Goal: Transaction & Acquisition: Download file/media

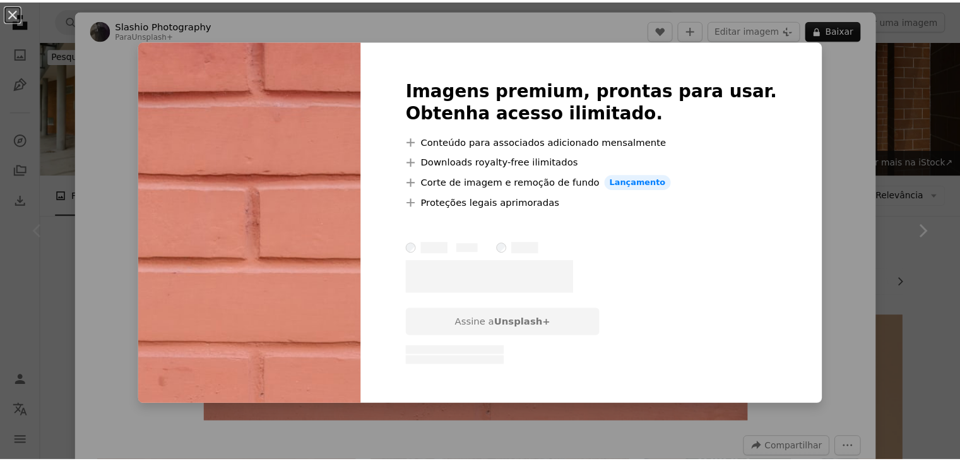
scroll to position [126, 0]
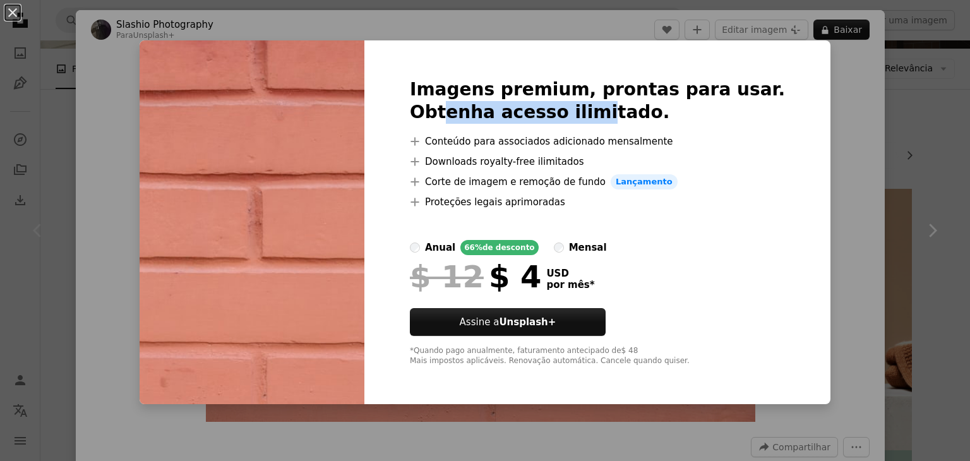
drag, startPoint x: 474, startPoint y: 102, endPoint x: 610, endPoint y: 115, distance: 136.4
click at [610, 115] on h2 "Imagens premium, prontas para usar. Obtenha acesso ilimitado." at bounding box center [597, 100] width 375 height 45
click at [672, 97] on h2 "Imagens premium, prontas para usar. Obtenha acesso ilimitado." at bounding box center [597, 100] width 375 height 45
click at [908, 139] on div "An X shape Imagens premium, prontas para usar. Obtenha acesso ilimitado. A plus…" at bounding box center [485, 230] width 970 height 461
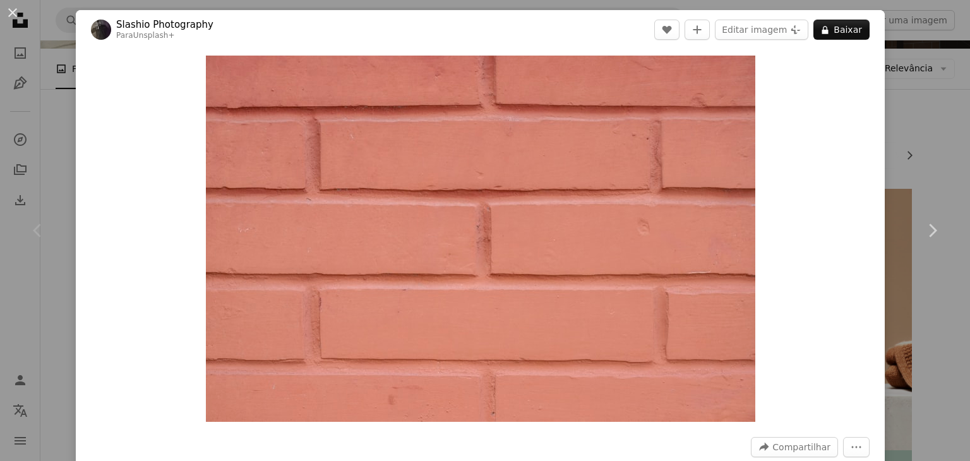
click at [912, 92] on div "An X shape Chevron left Chevron right Slashio Photography Para Unsplash+ A hear…" at bounding box center [485, 230] width 970 height 461
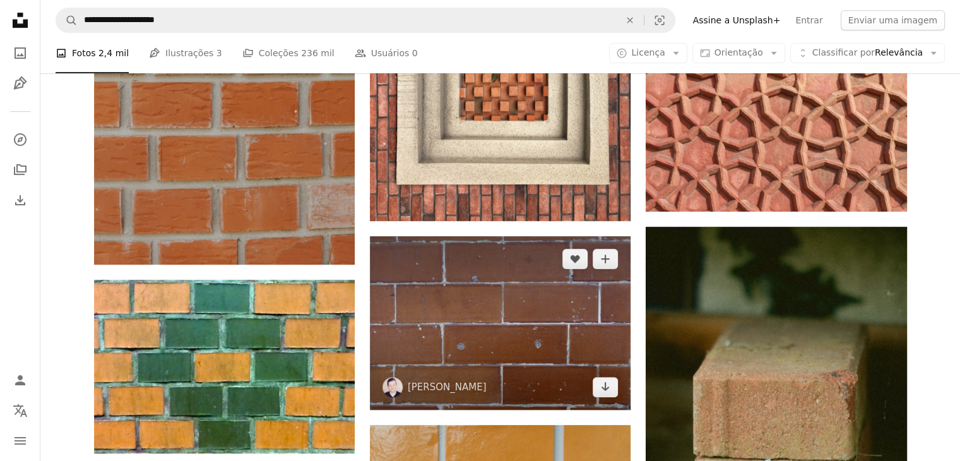
scroll to position [694, 0]
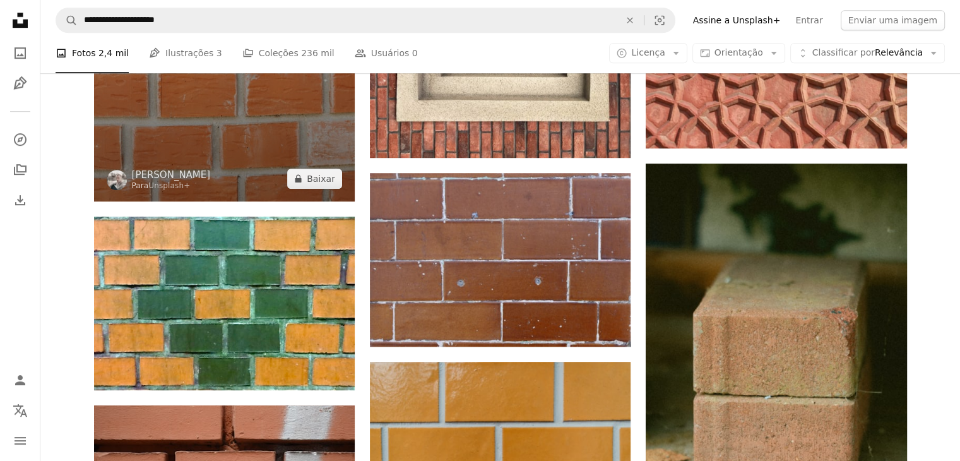
click at [270, 174] on img at bounding box center [224, 5] width 261 height 391
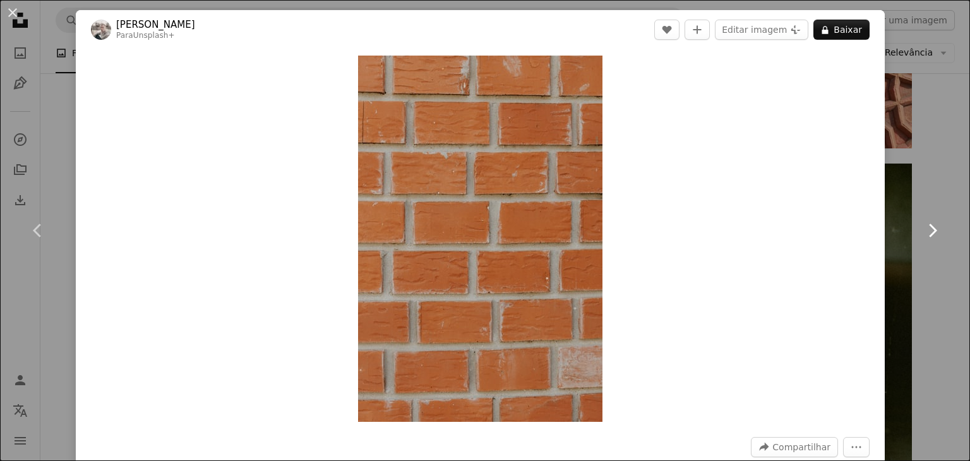
click at [917, 261] on link "Chevron right" at bounding box center [932, 230] width 76 height 121
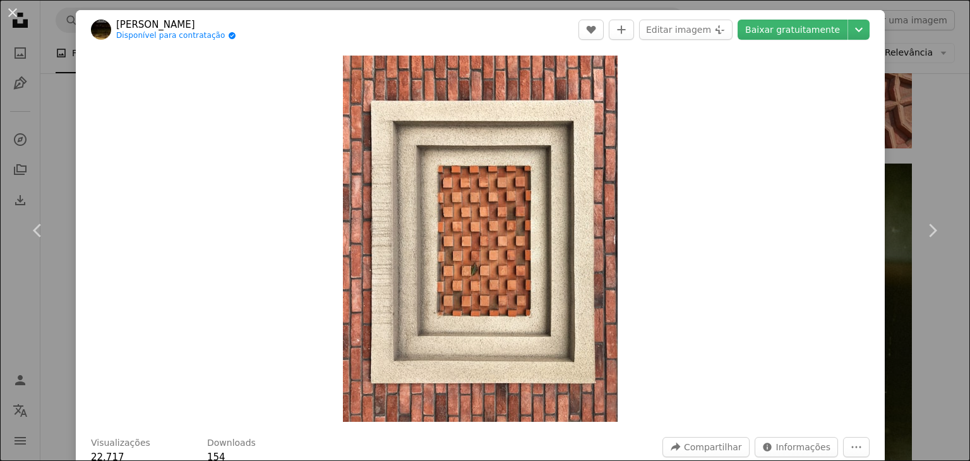
click at [903, 160] on div "An X shape Chevron left Chevron right [PERSON_NAME] Disponível para contratação…" at bounding box center [485, 230] width 970 height 461
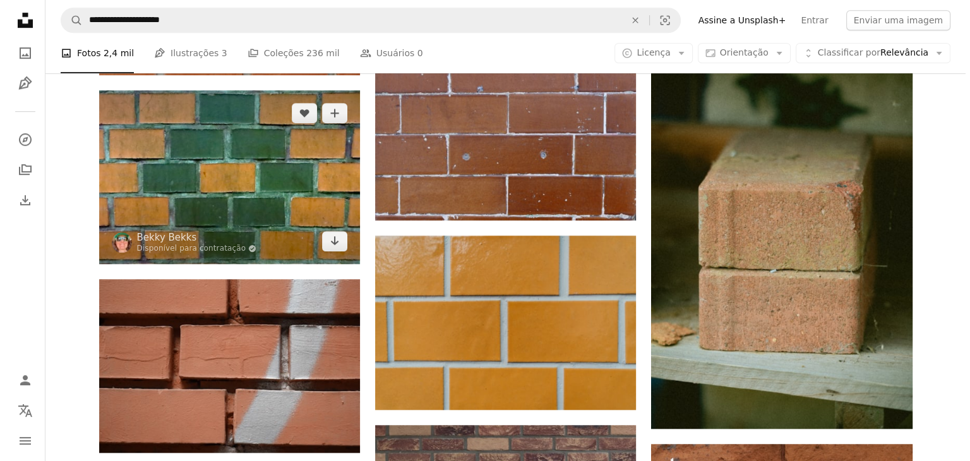
scroll to position [1010, 0]
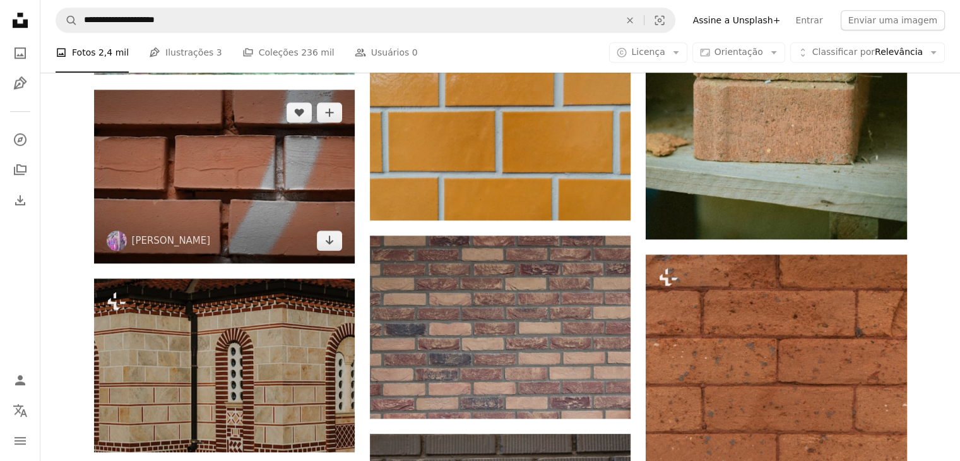
click at [232, 200] on img at bounding box center [224, 177] width 261 height 174
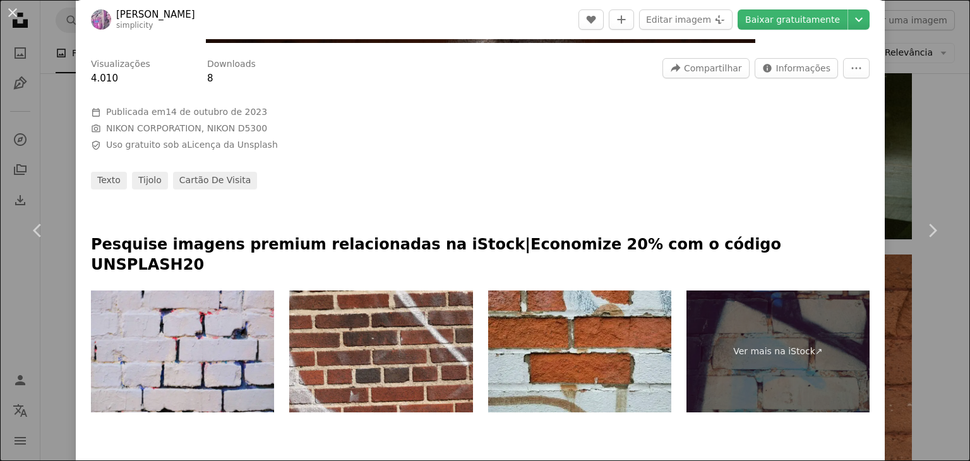
scroll to position [442, 0]
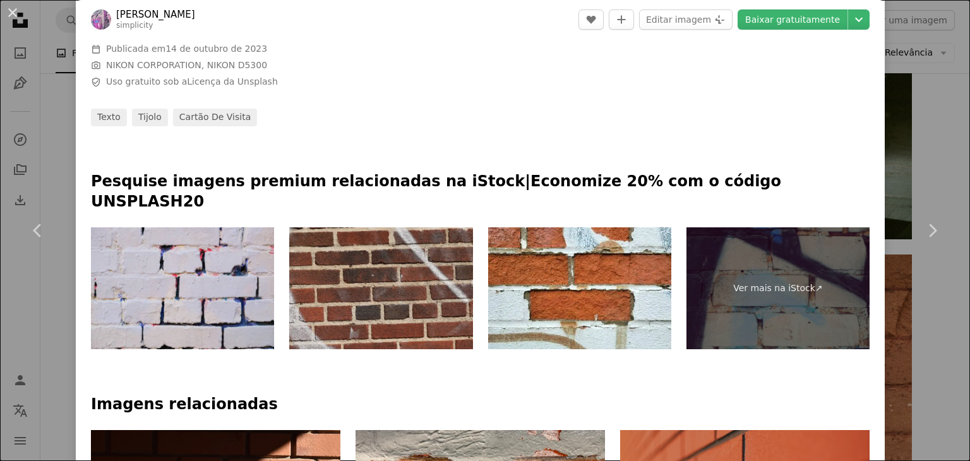
click at [395, 268] on img at bounding box center [380, 288] width 183 height 122
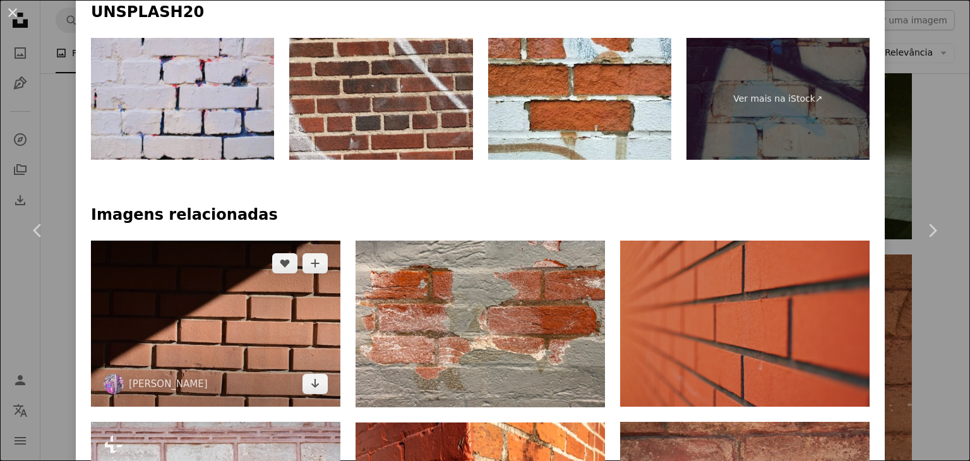
click at [228, 306] on img at bounding box center [215, 324] width 249 height 166
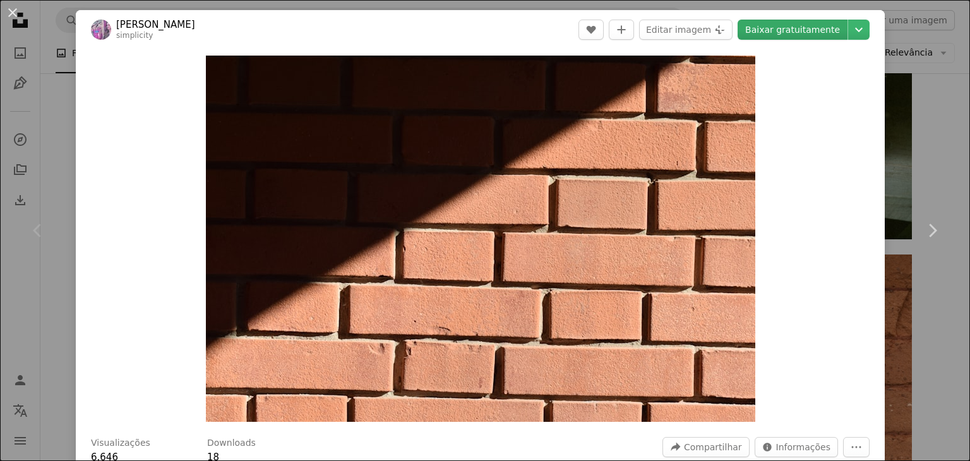
click at [788, 32] on link "Baixar gratuitamente" at bounding box center [792, 30] width 110 height 20
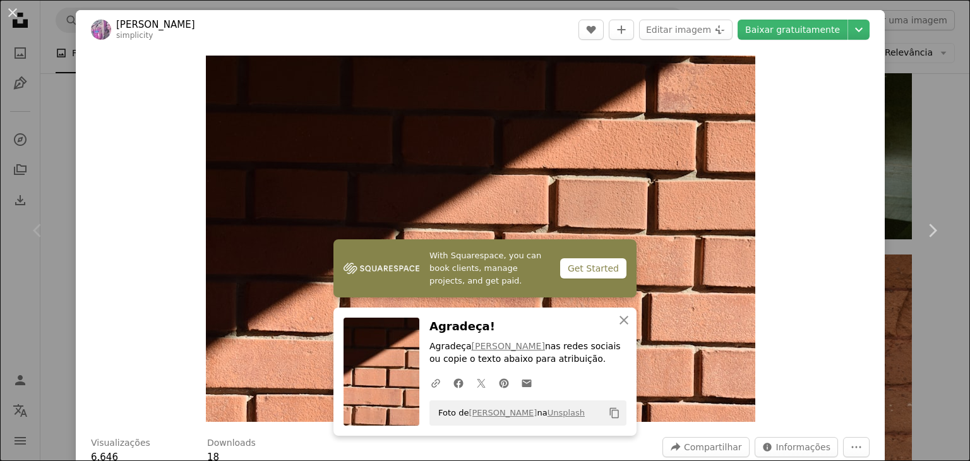
click at [810, 242] on div "Zoom in" at bounding box center [480, 238] width 809 height 379
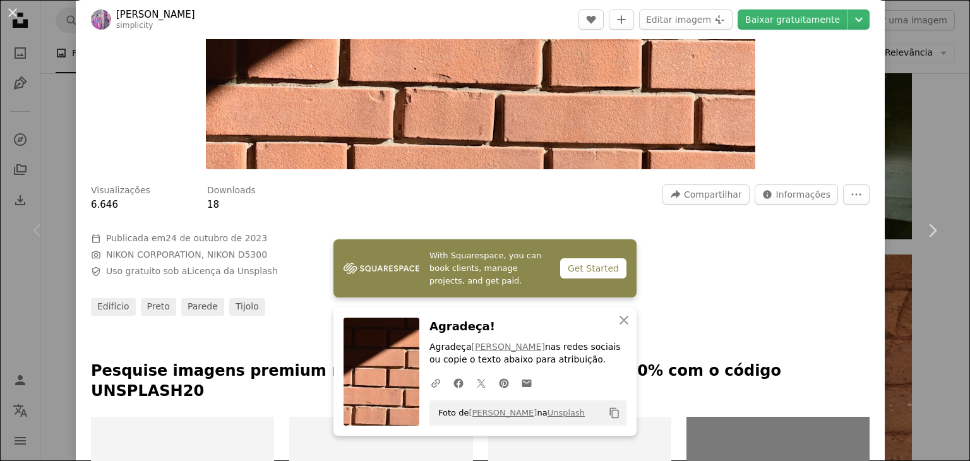
scroll to position [379, 0]
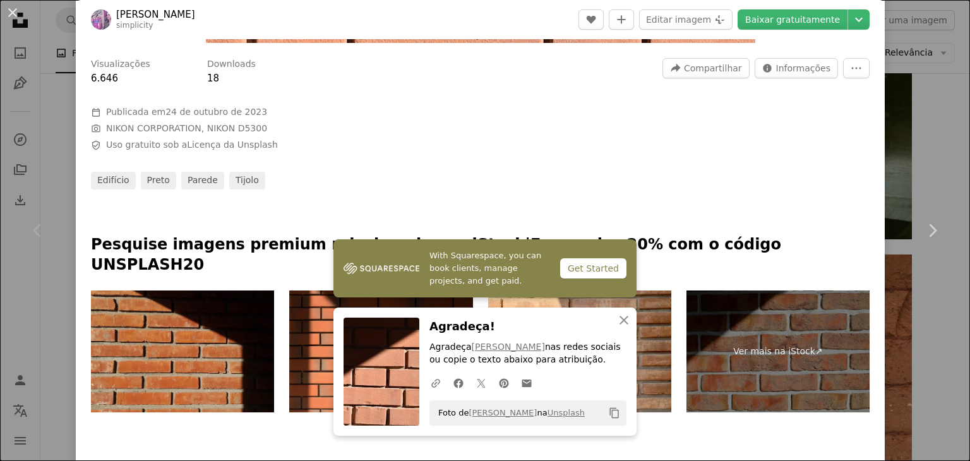
click at [205, 333] on img at bounding box center [182, 351] width 183 height 122
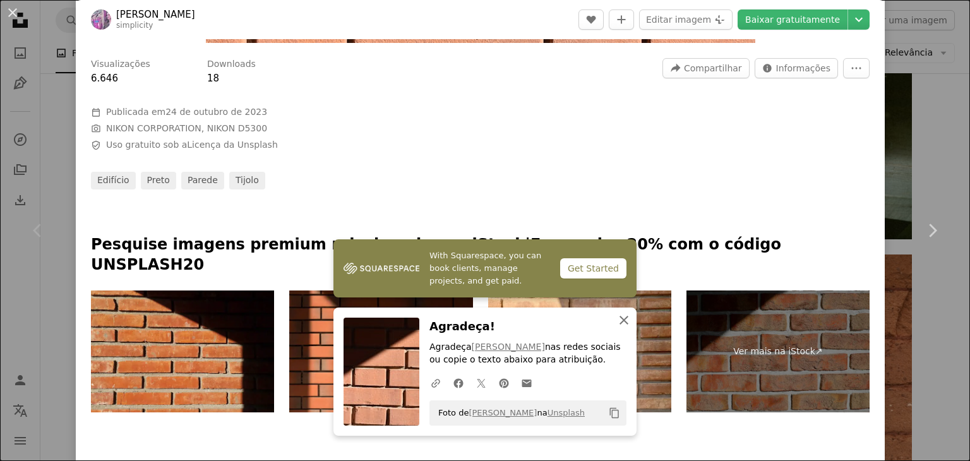
click at [619, 319] on icon "An X shape" at bounding box center [623, 319] width 15 height 15
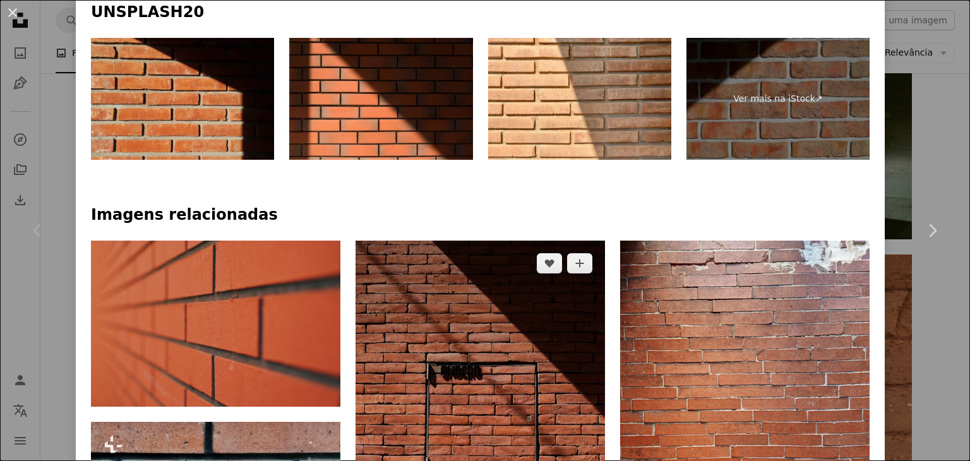
scroll to position [694, 0]
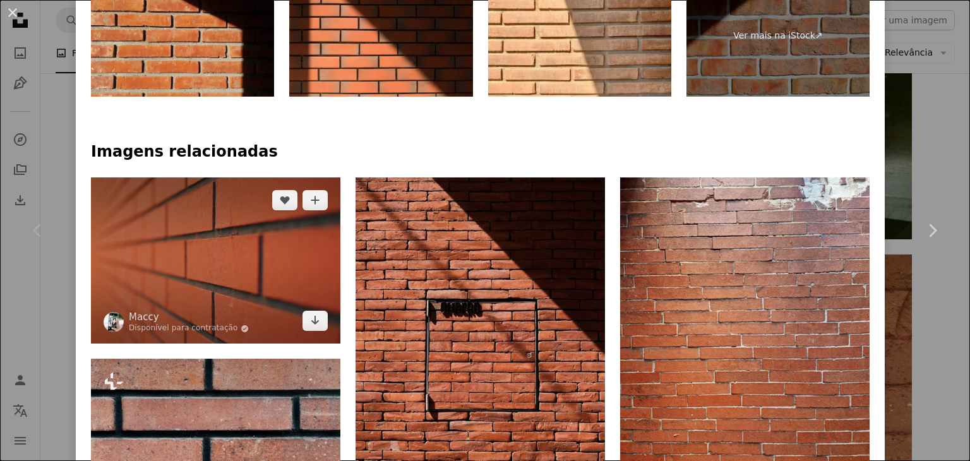
click at [205, 274] on img at bounding box center [215, 260] width 249 height 166
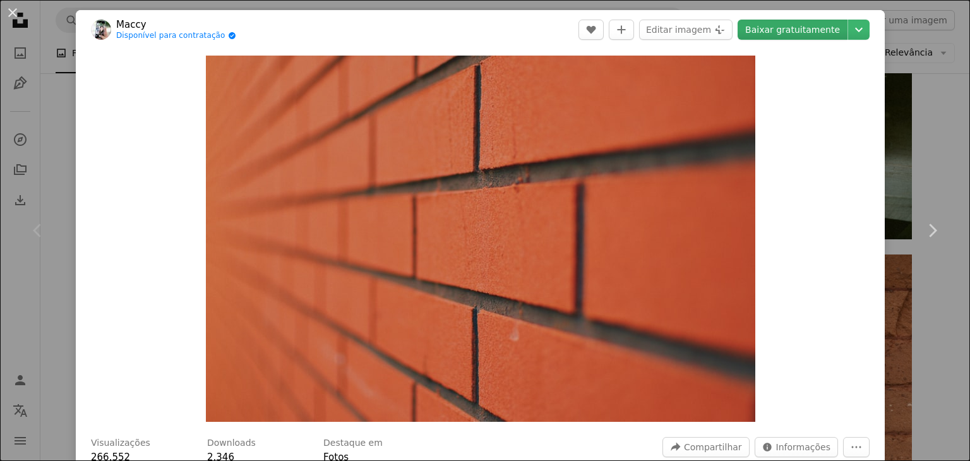
click at [802, 30] on link "Baixar gratuitamente" at bounding box center [792, 30] width 110 height 20
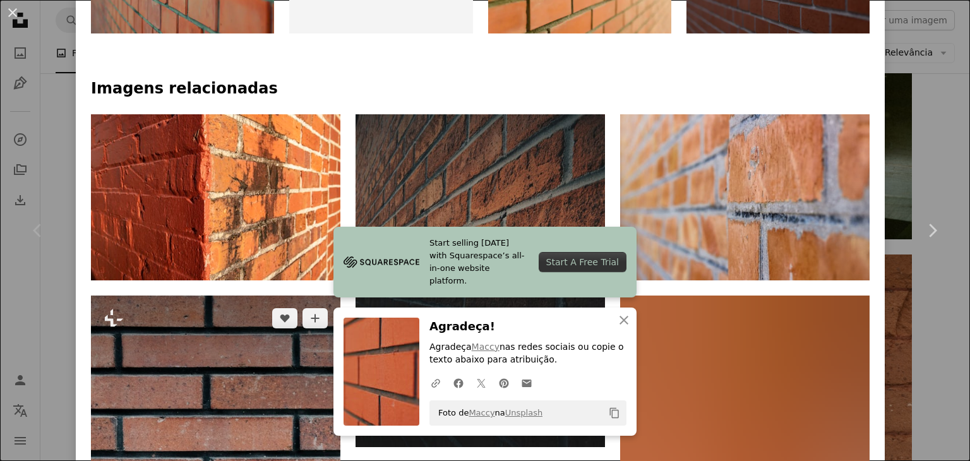
scroll to position [884, 0]
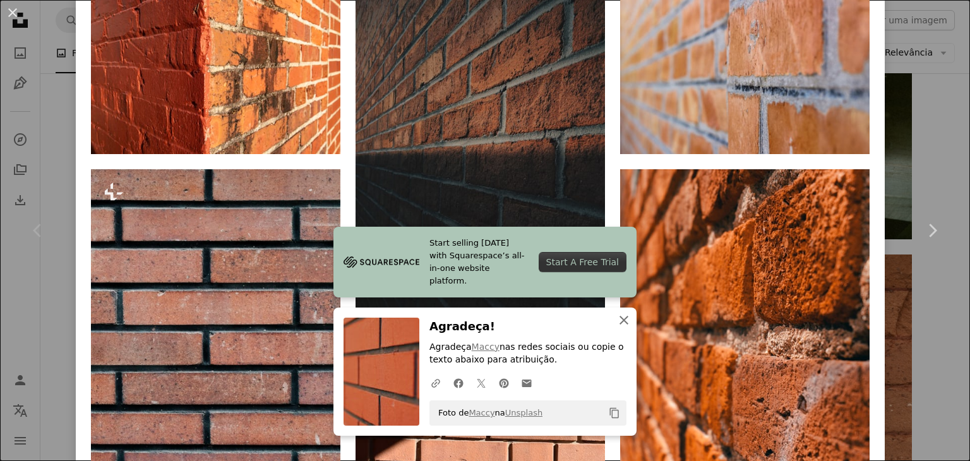
click at [619, 319] on icon "button" at bounding box center [623, 320] width 9 height 9
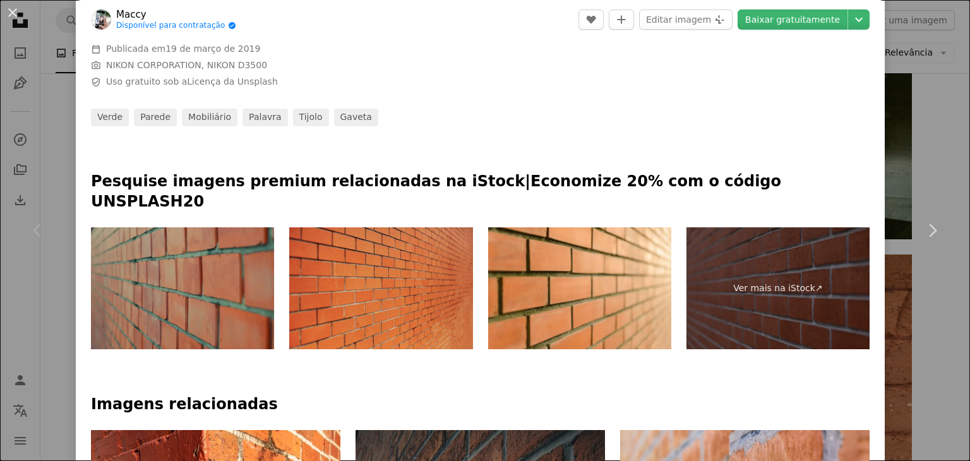
scroll to position [631, 0]
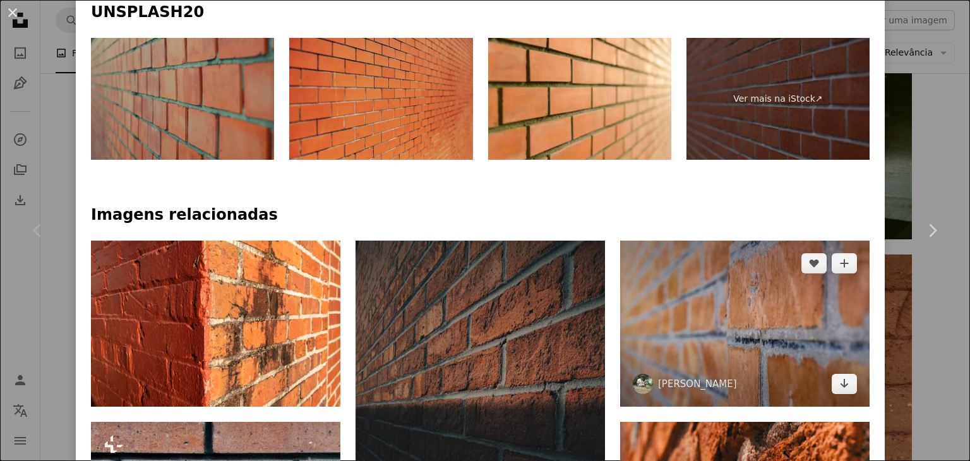
click at [722, 300] on img at bounding box center [744, 324] width 249 height 166
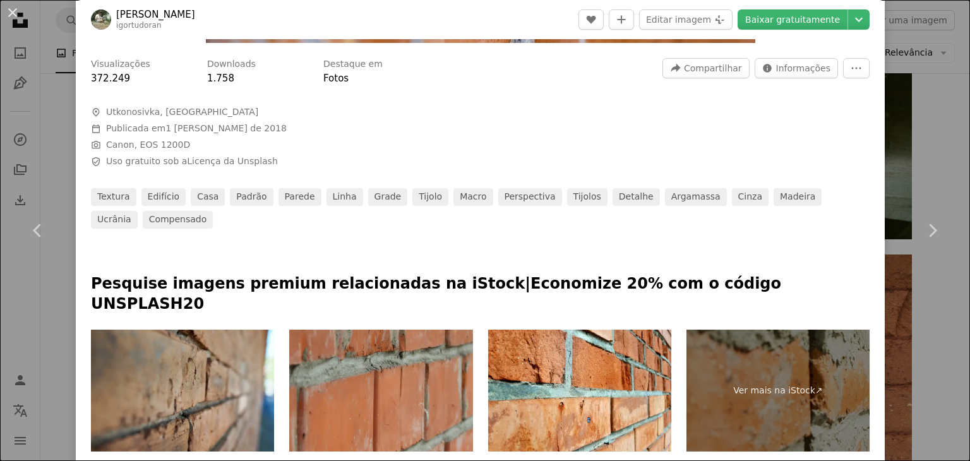
scroll to position [505, 0]
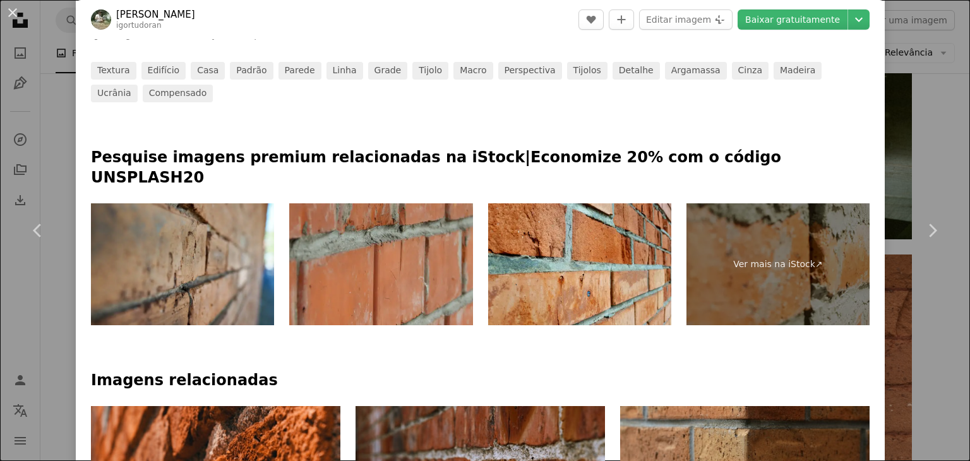
click at [598, 249] on img at bounding box center [579, 264] width 183 height 122
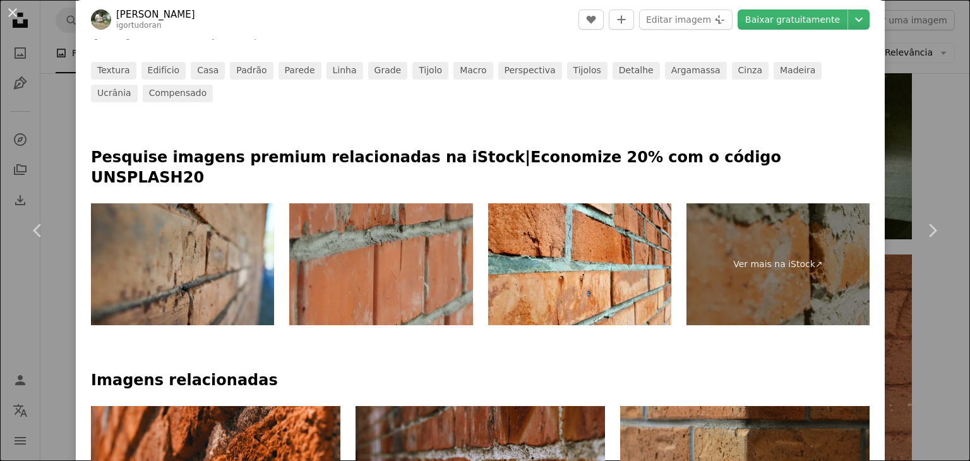
scroll to position [694, 0]
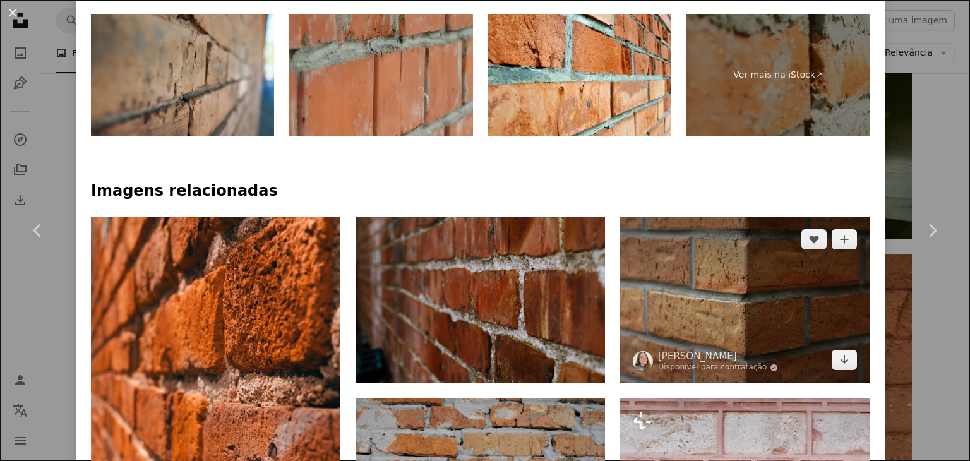
click at [694, 253] on img at bounding box center [744, 300] width 249 height 166
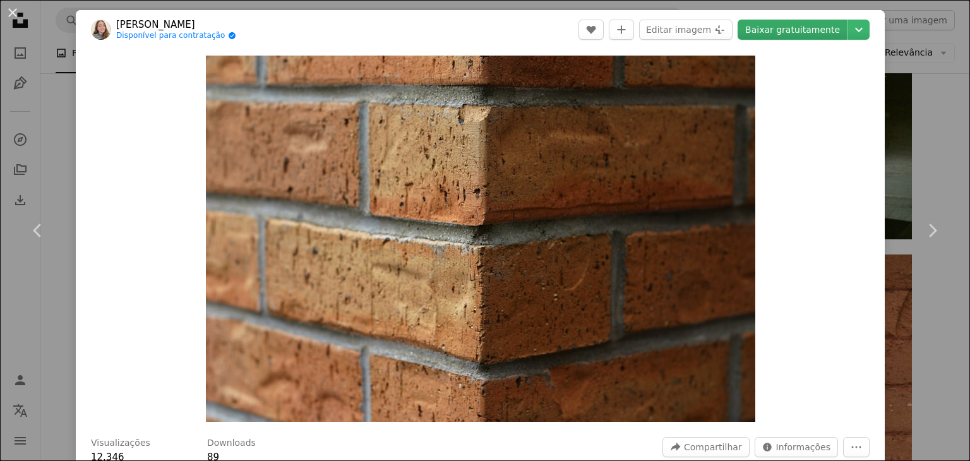
click at [804, 28] on link "Baixar gratuitamente" at bounding box center [792, 30] width 110 height 20
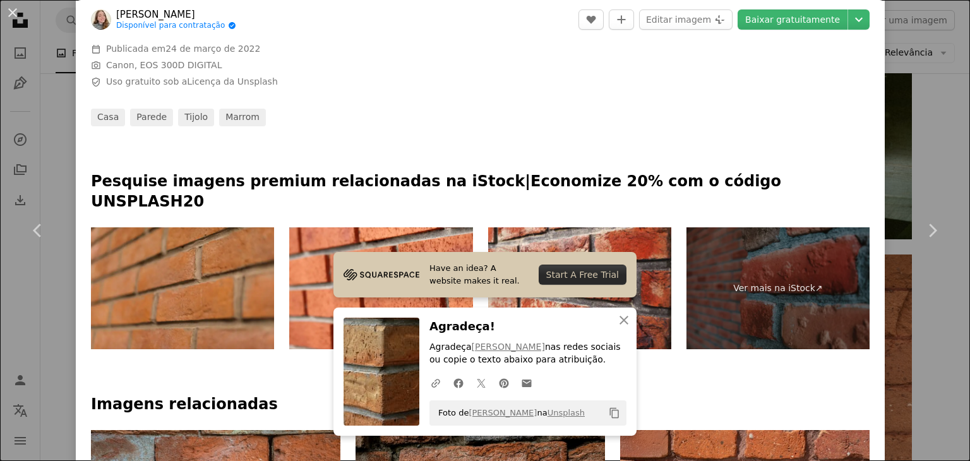
scroll to position [568, 0]
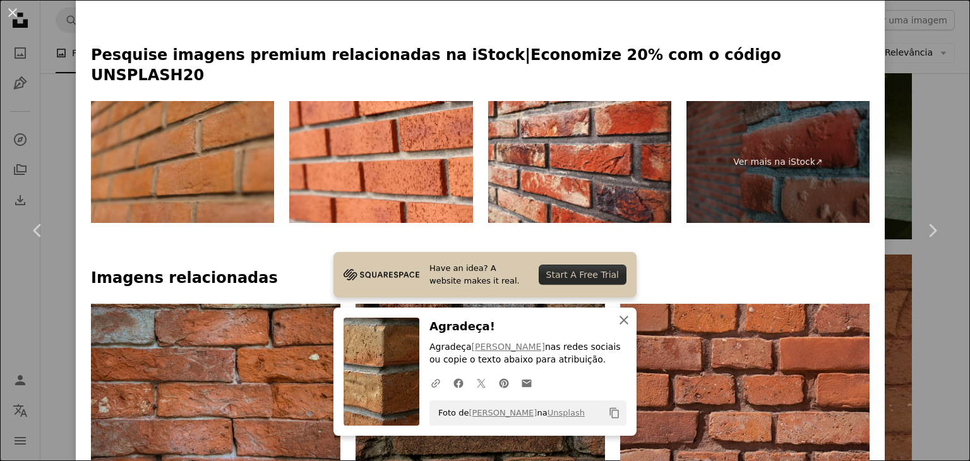
click at [616, 321] on icon "An X shape" at bounding box center [623, 319] width 15 height 15
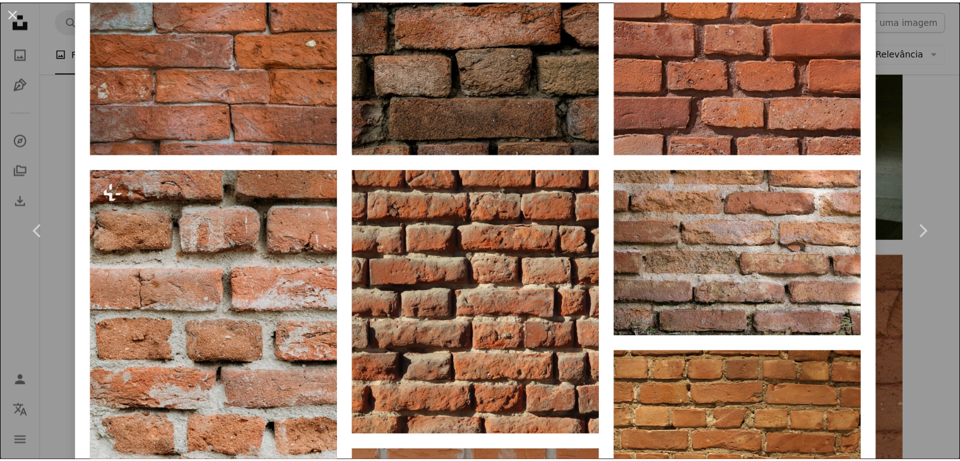
scroll to position [1136, 0]
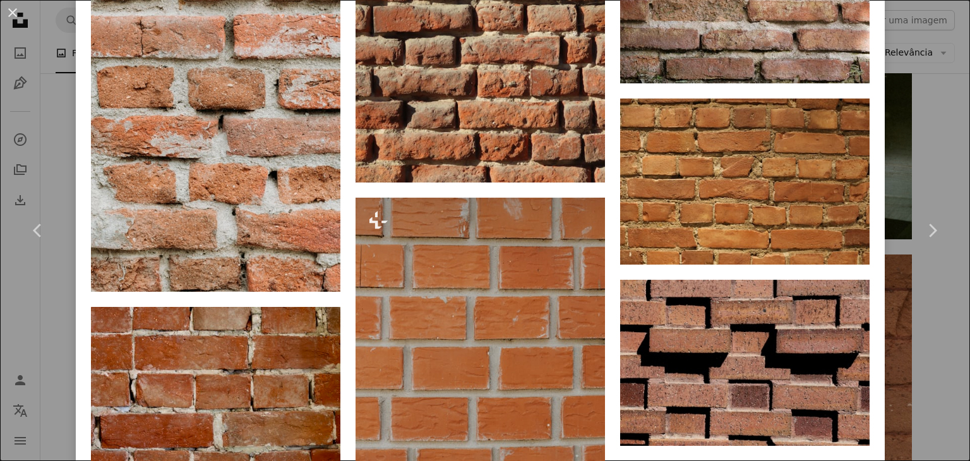
click at [912, 388] on div "An X shape Chevron left Chevron right [PERSON_NAME] Disponível para contratação…" at bounding box center [485, 230] width 970 height 461
